Goal: Information Seeking & Learning: Learn about a topic

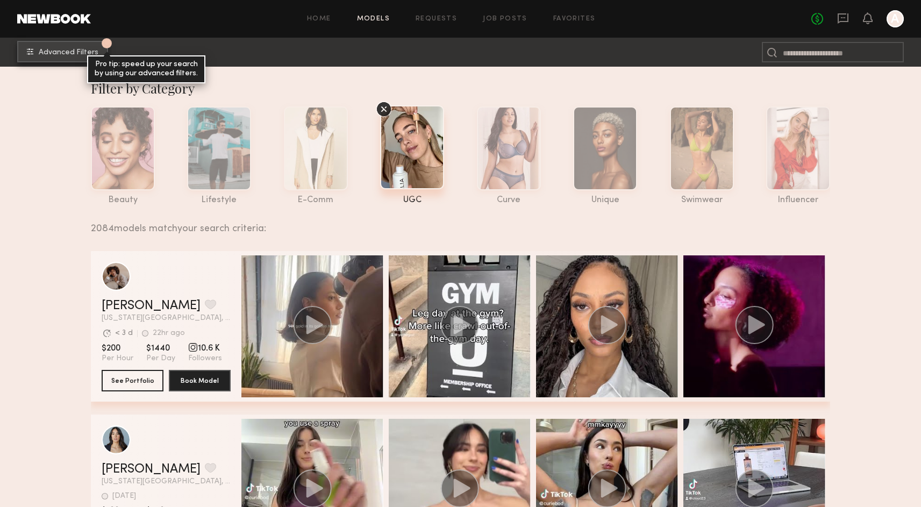
click at [48, 54] on span "Advanced Filters" at bounding box center [69, 53] width 60 height 8
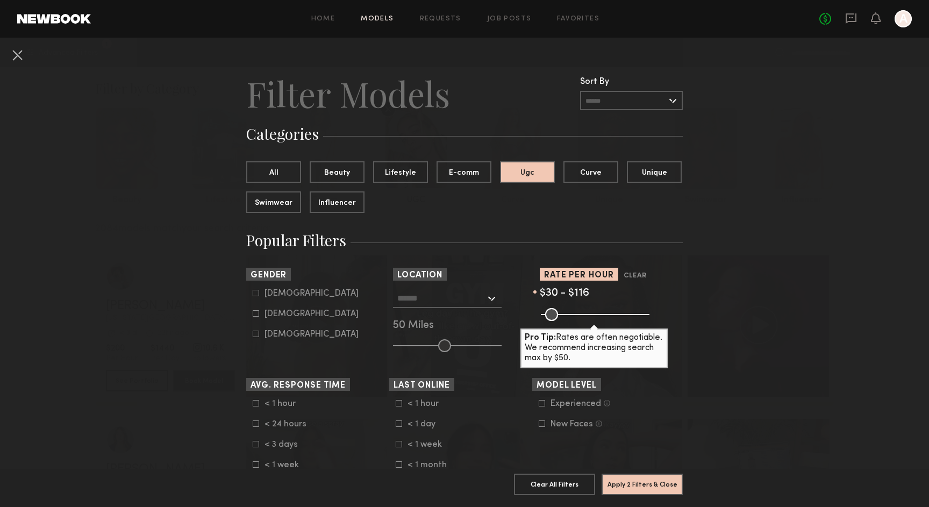
drag, startPoint x: 640, startPoint y: 315, endPoint x: 561, endPoint y: 313, distance: 79.6
type input "***"
click at [561, 313] on input "range" at bounding box center [595, 314] width 109 height 13
click at [635, 476] on button "Apply 2 Filters & Close" at bounding box center [642, 484] width 81 height 22
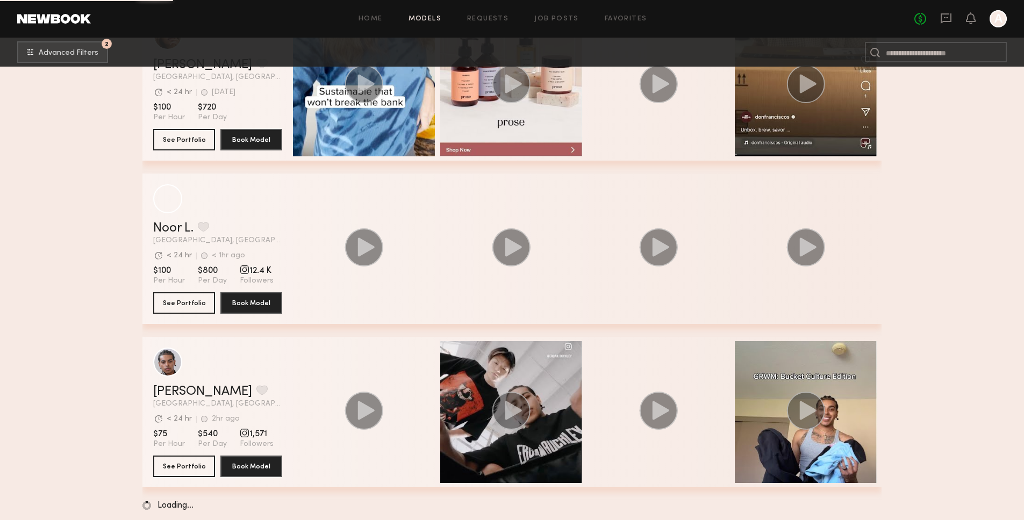
scroll to position [1719, 0]
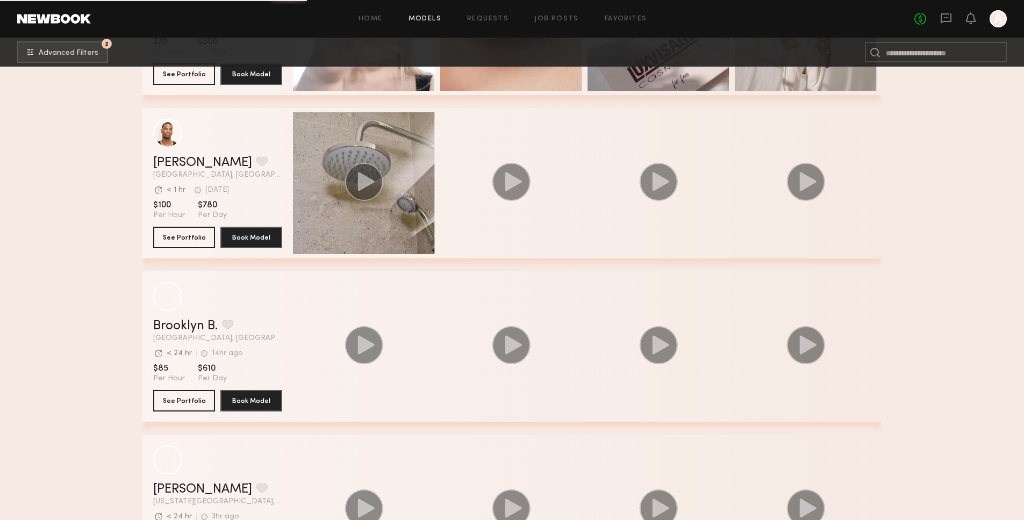
scroll to position [3440, 0]
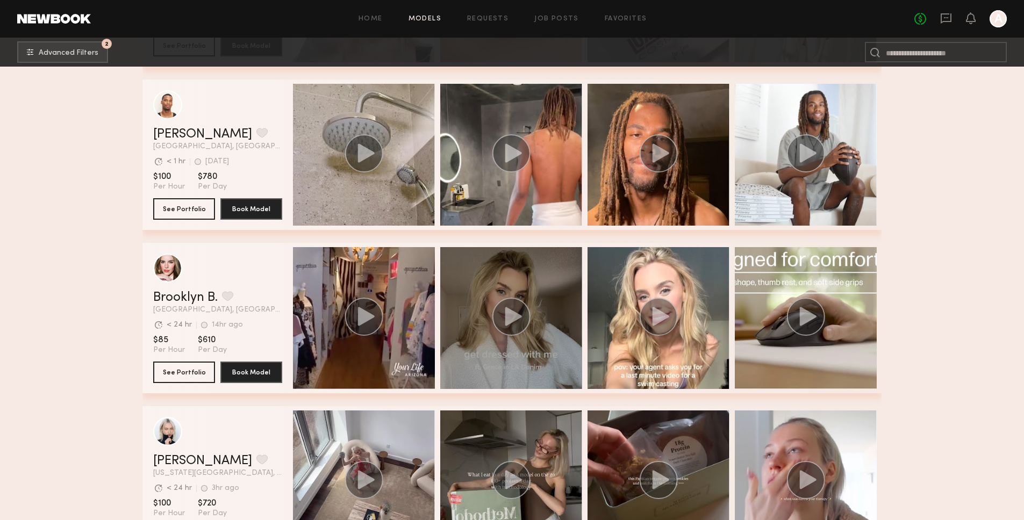
click at [519, 298] on icon "grid" at bounding box center [511, 317] width 39 height 38
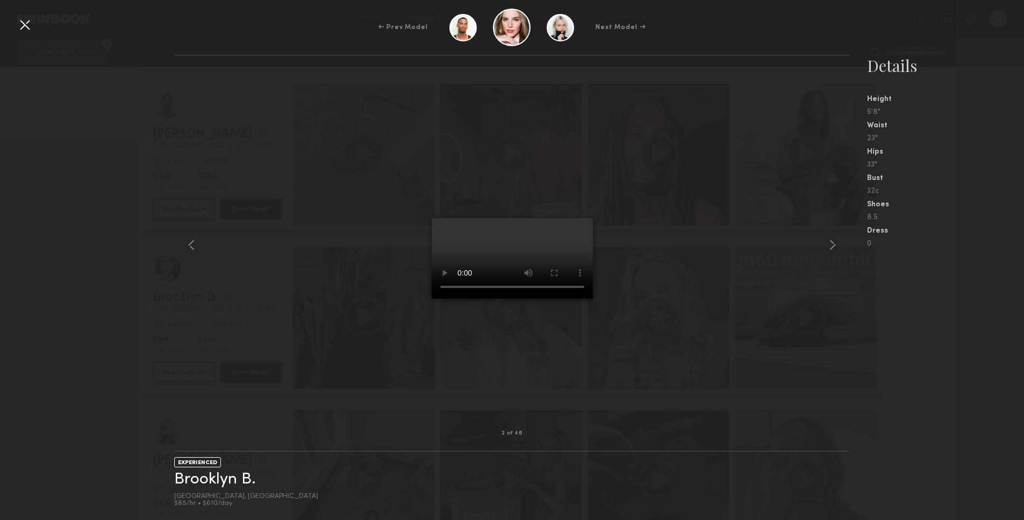
click at [920, 109] on div "5'8"" at bounding box center [945, 113] width 157 height 8
click at [30, 26] on div at bounding box center [24, 24] width 17 height 17
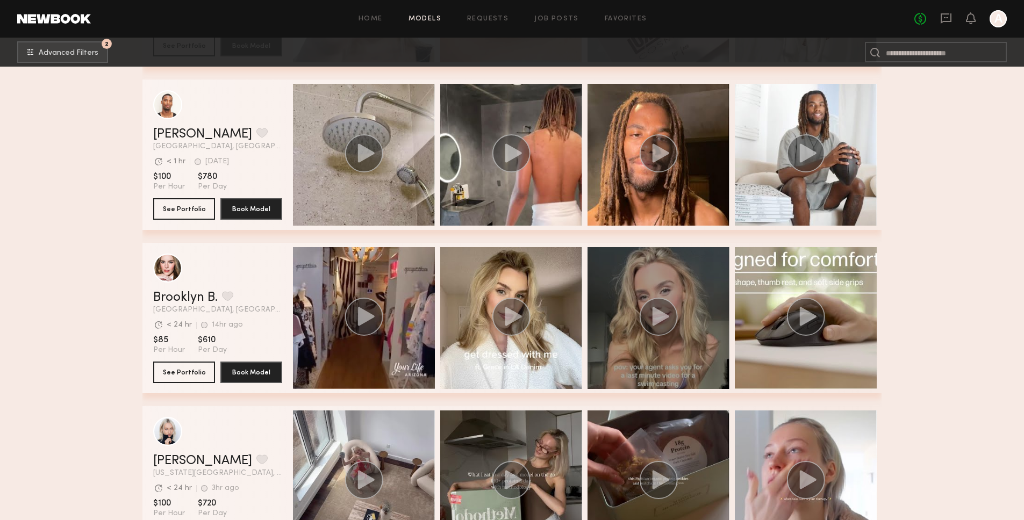
click at [662, 316] on icon "grid" at bounding box center [661, 316] width 17 height 19
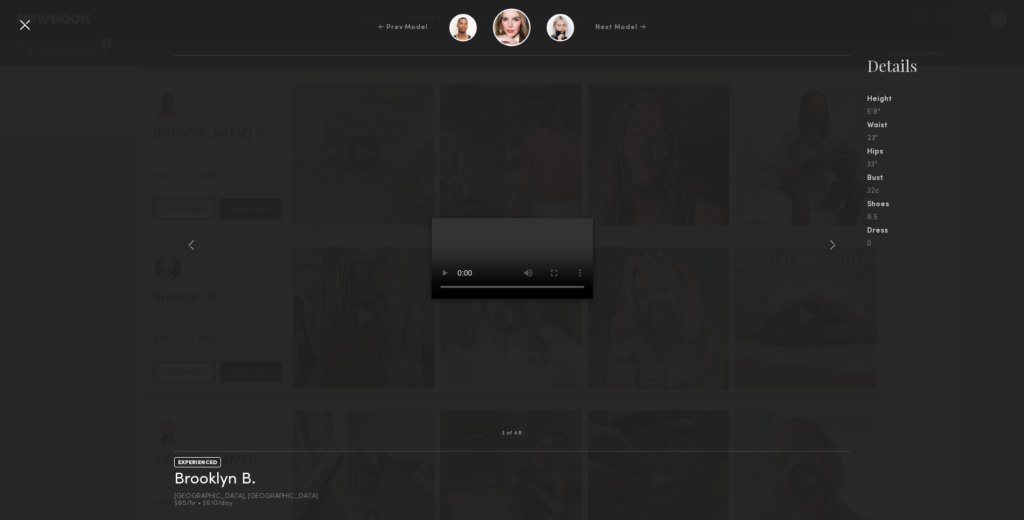
click at [920, 187] on div "32c" at bounding box center [945, 190] width 157 height 9
click at [30, 22] on div at bounding box center [24, 24] width 17 height 17
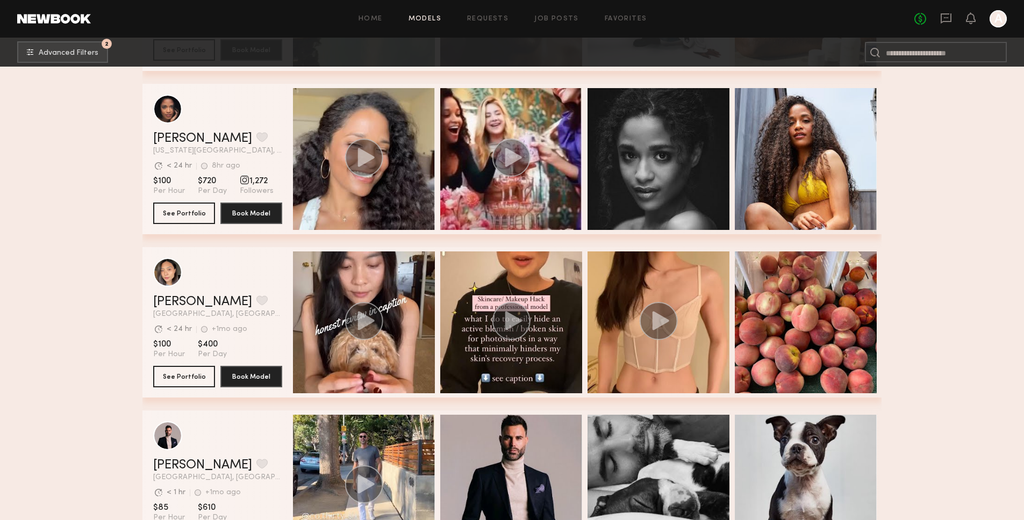
scroll to position [7515, 0]
